Goal: Contribute content

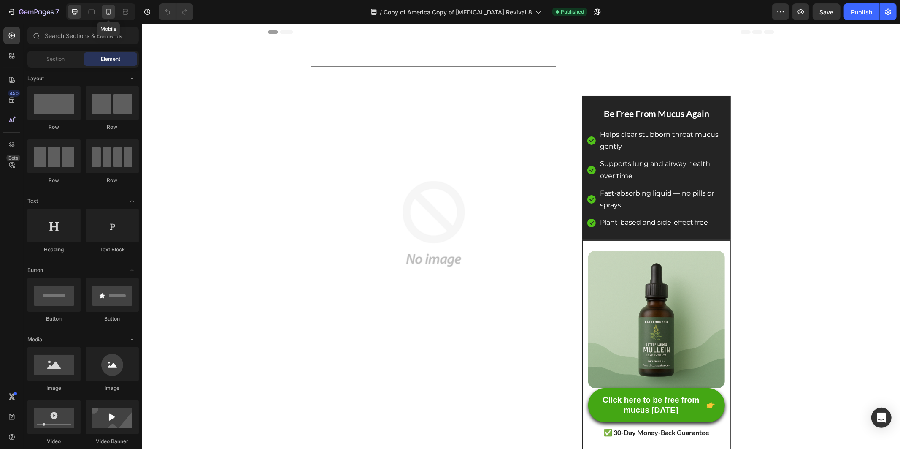
click at [108, 12] on icon at bounding box center [108, 12] width 8 height 8
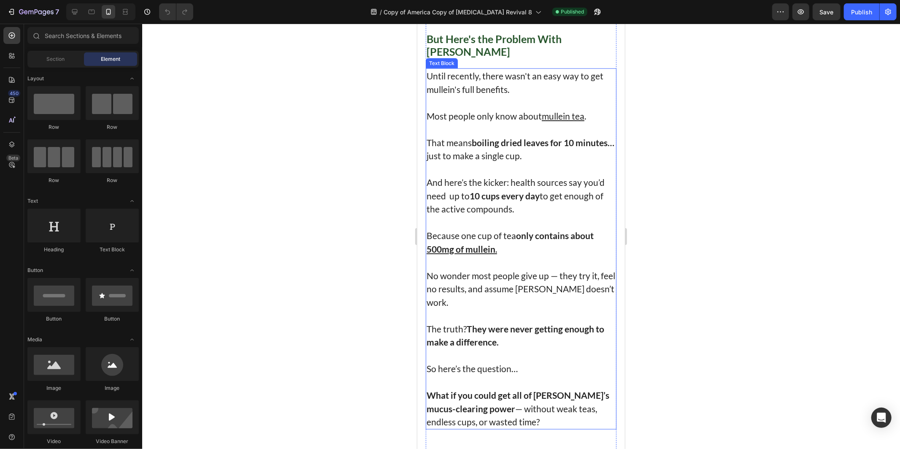
scroll to position [3479, 0]
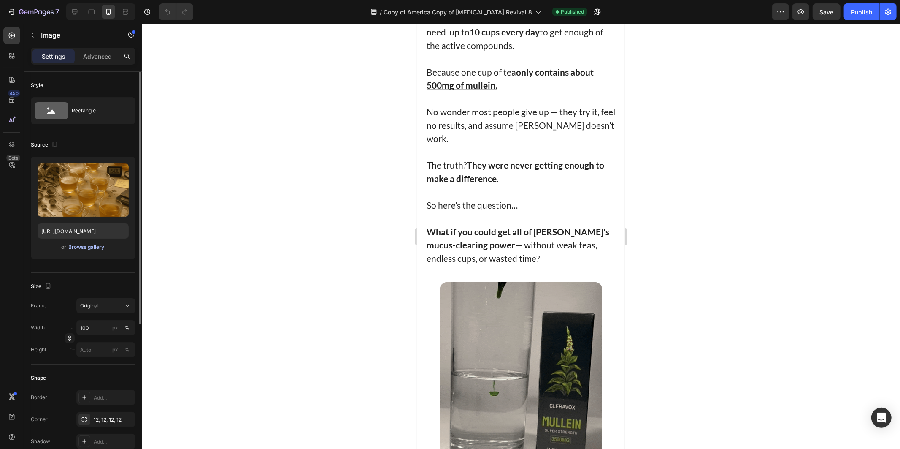
click at [91, 246] on div "Browse gallery" at bounding box center [87, 247] width 36 height 8
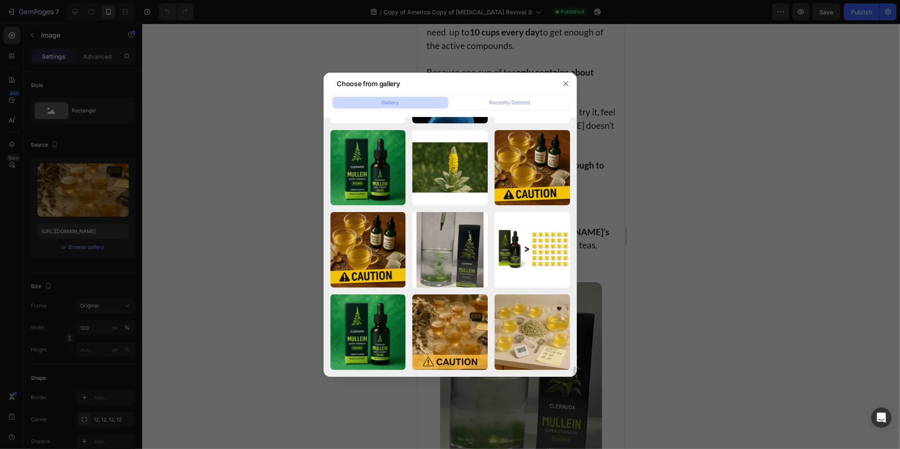
scroll to position [381, 0]
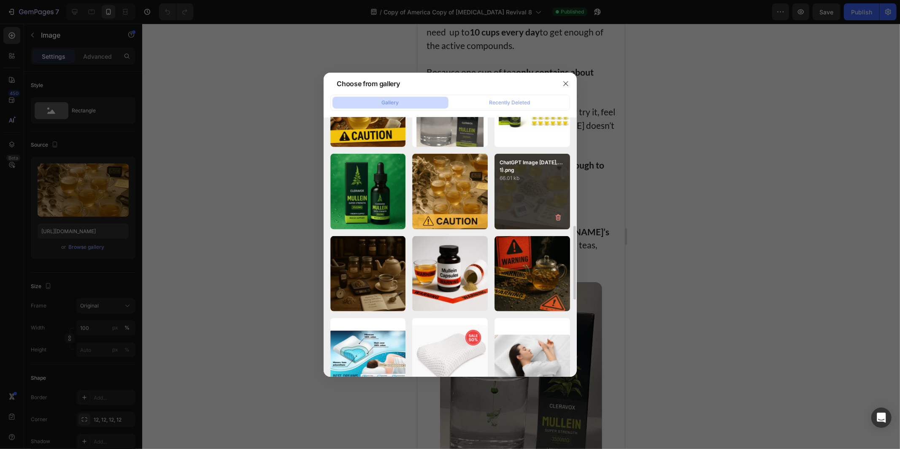
click at [518, 214] on div "ChatGPT Image [DATE],...1).png 66.01 kb" at bounding box center [533, 192] width 76 height 76
type input "[URL][DOMAIN_NAME]"
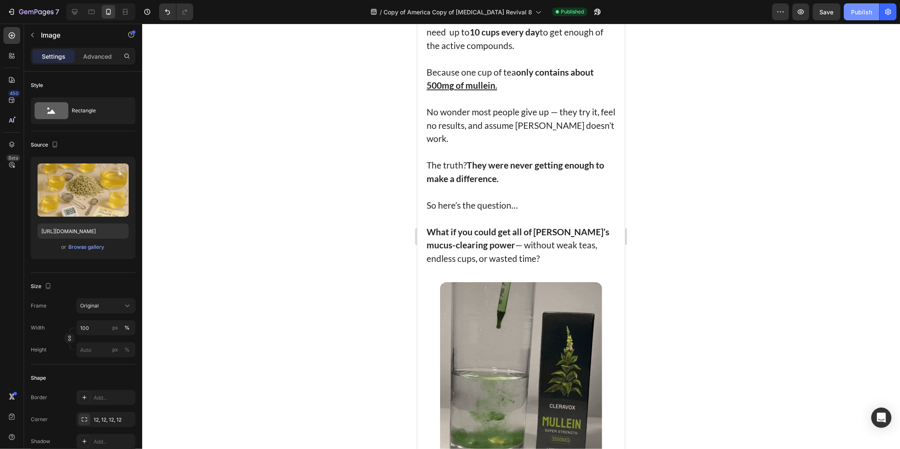
click at [854, 10] on div "Publish" at bounding box center [861, 12] width 21 height 9
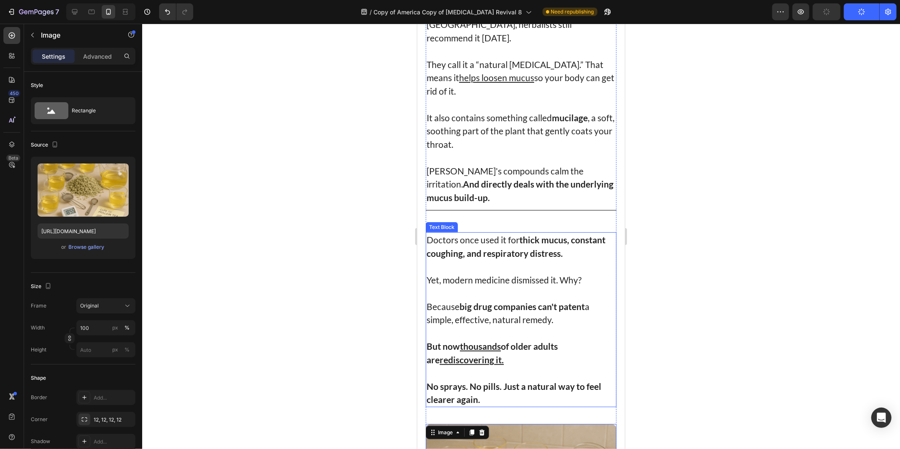
scroll to position [3198, 0]
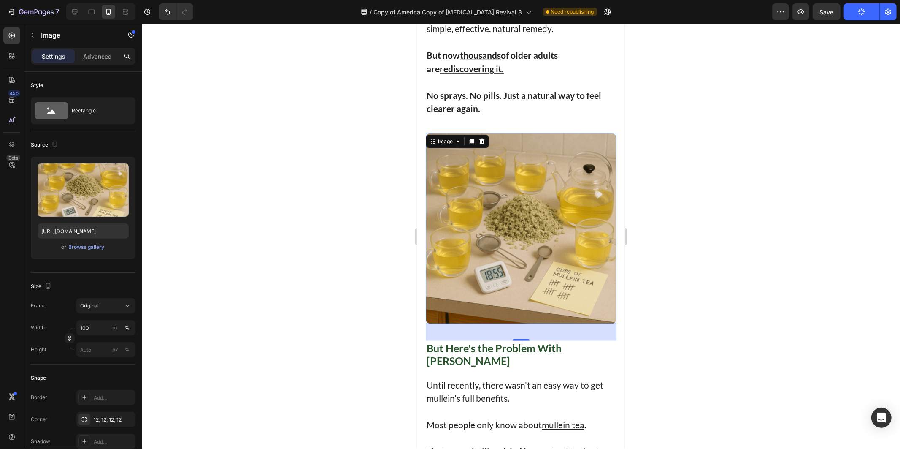
click at [699, 248] on div at bounding box center [521, 236] width 758 height 425
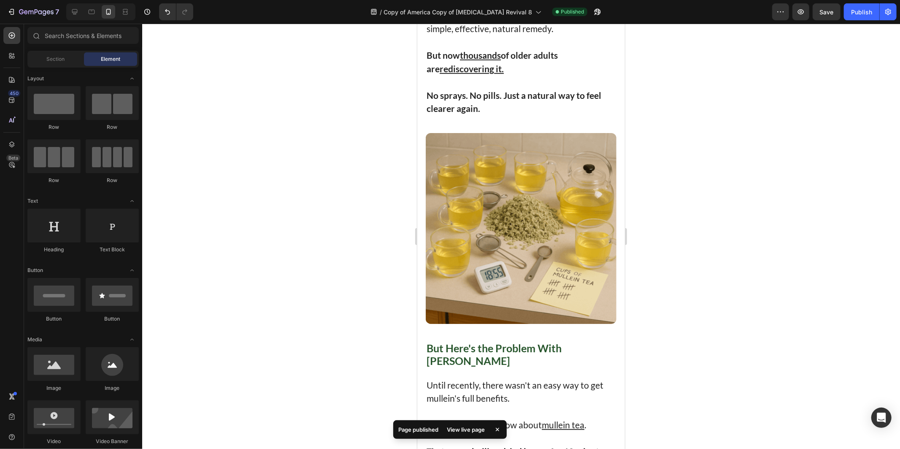
click at [719, 193] on div at bounding box center [521, 236] width 758 height 425
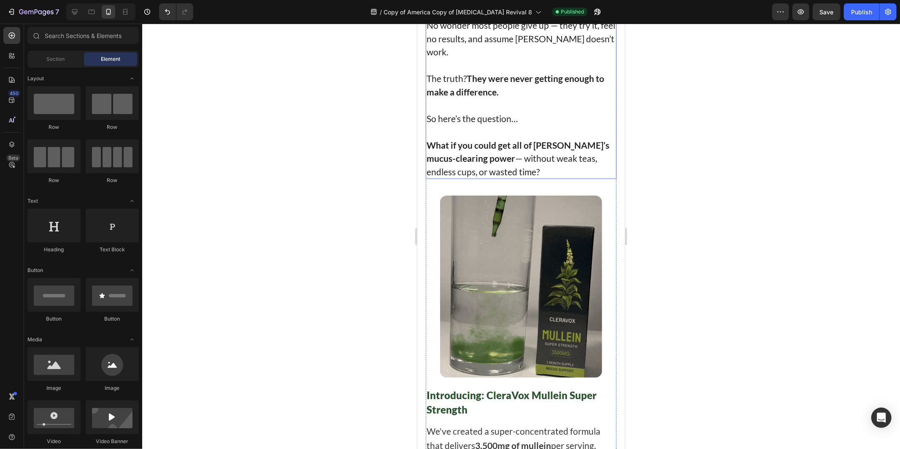
scroll to position [3761, 0]
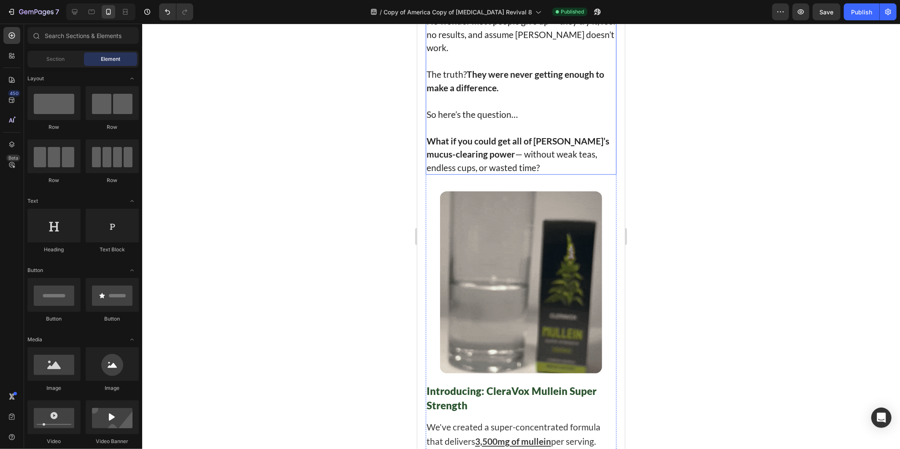
click at [478, 54] on p "No wonder most people give up — they try it, feel no results, and assume [PERSO…" at bounding box center [520, 34] width 189 height 40
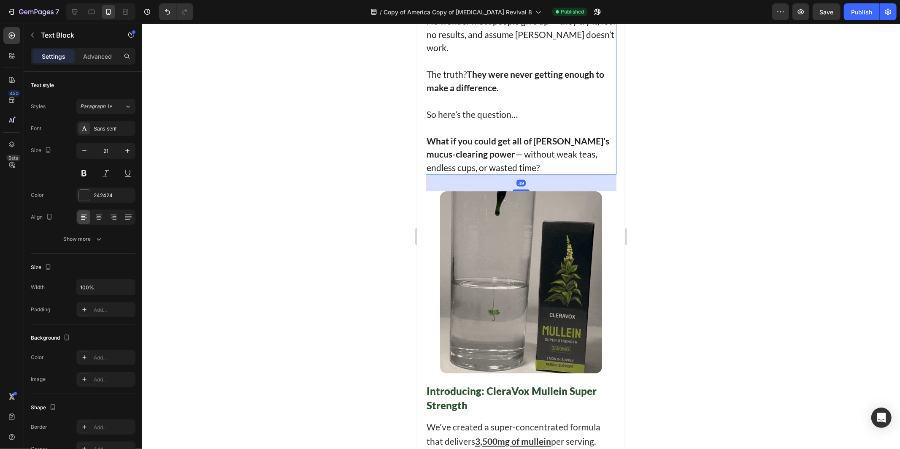
click at [459, 54] on p "No wonder most people give up — they try it, feel no results, and assume [PERSO…" at bounding box center [520, 34] width 189 height 40
click at [455, 54] on p "No wonder most people give up — they try it, feel no results, and assume [PERSO…" at bounding box center [520, 34] width 189 height 40
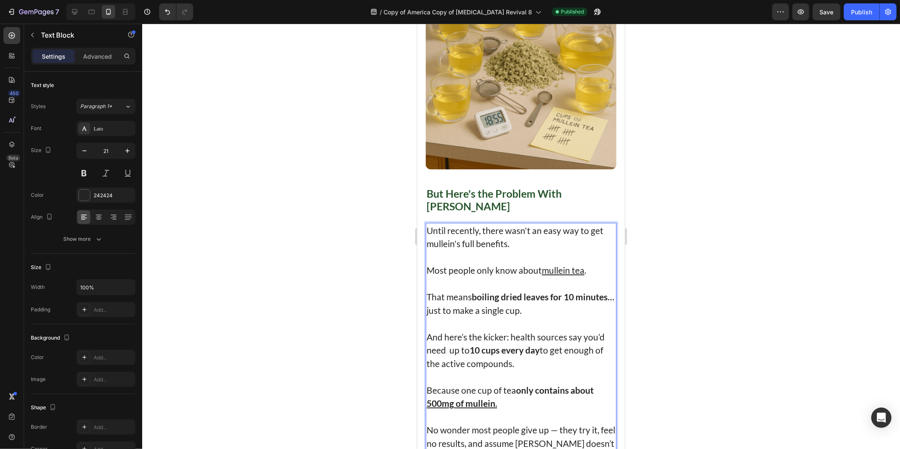
scroll to position [3339, 0]
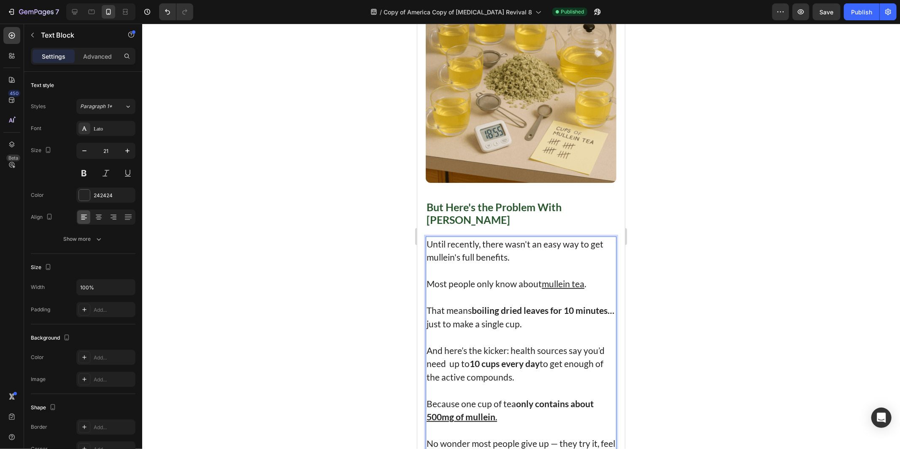
click at [728, 159] on div at bounding box center [521, 236] width 758 height 425
